Goal: Obtain resource: Download file/media

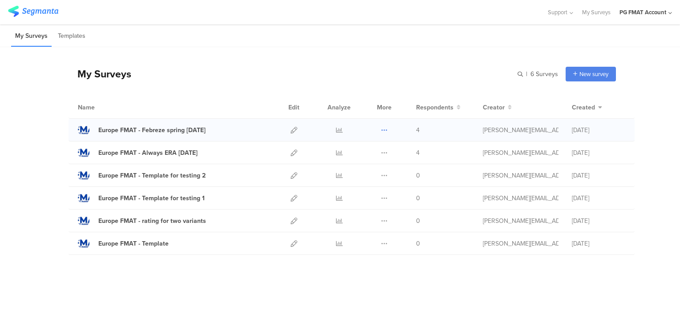
click at [386, 130] on icon at bounding box center [384, 130] width 7 height 7
click at [367, 165] on link "Export" at bounding box center [366, 169] width 49 height 16
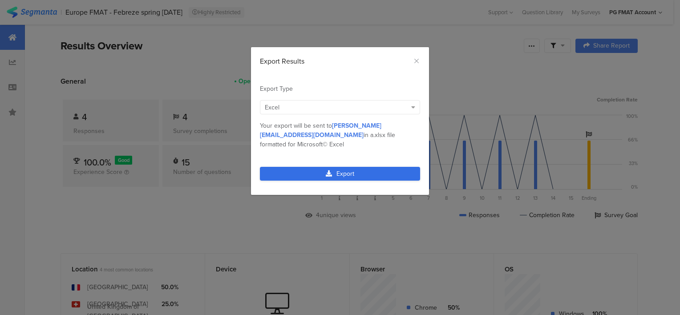
click at [370, 167] on link "Export" at bounding box center [340, 174] width 160 height 14
